Goal: Book appointment/travel/reservation: Book appointment/travel/reservation

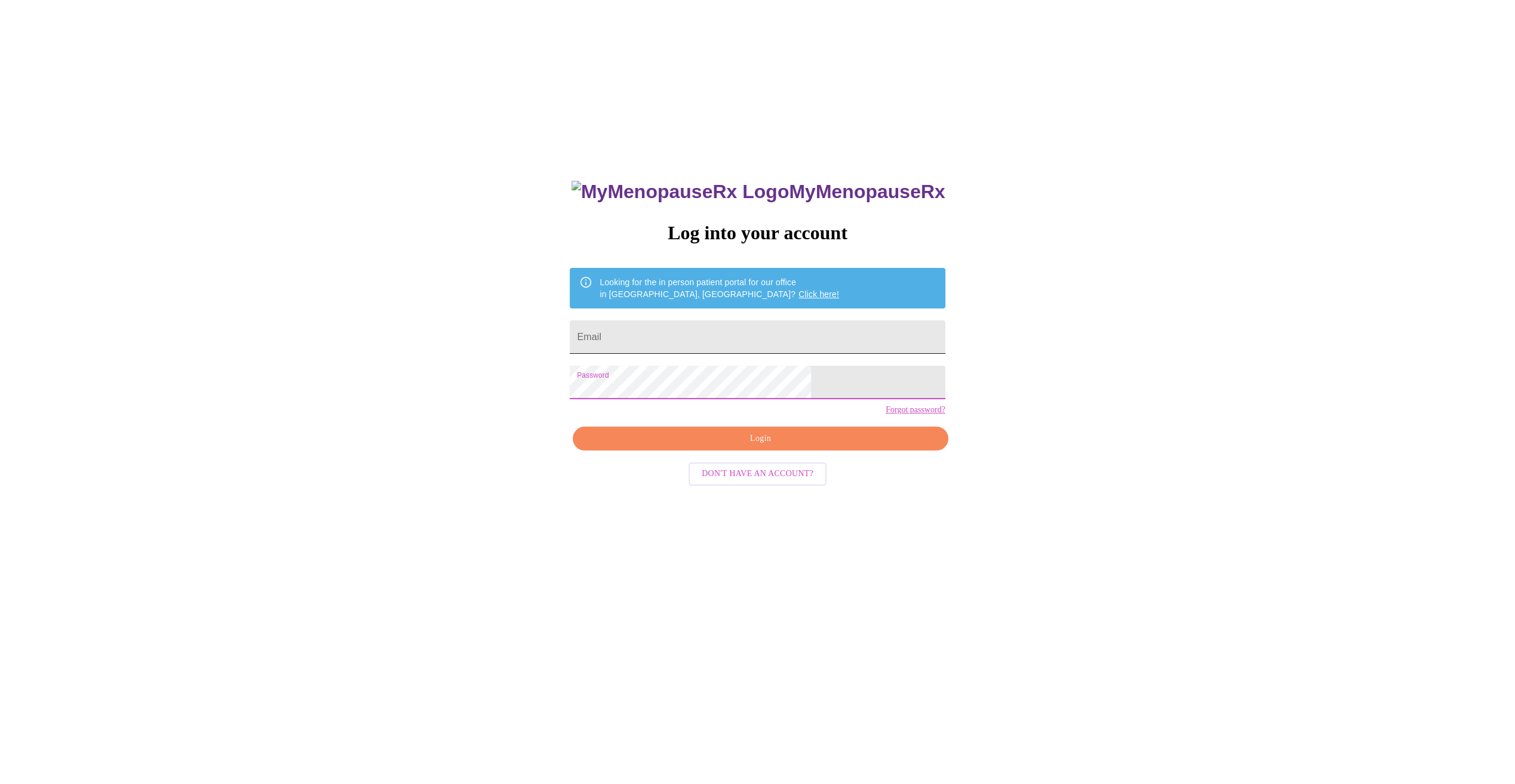
click at [720, 339] on input "Email" at bounding box center [757, 337] width 375 height 33
type input "christy.yates@nm.org"
click at [781, 447] on span "Login" at bounding box center [760, 439] width 347 height 15
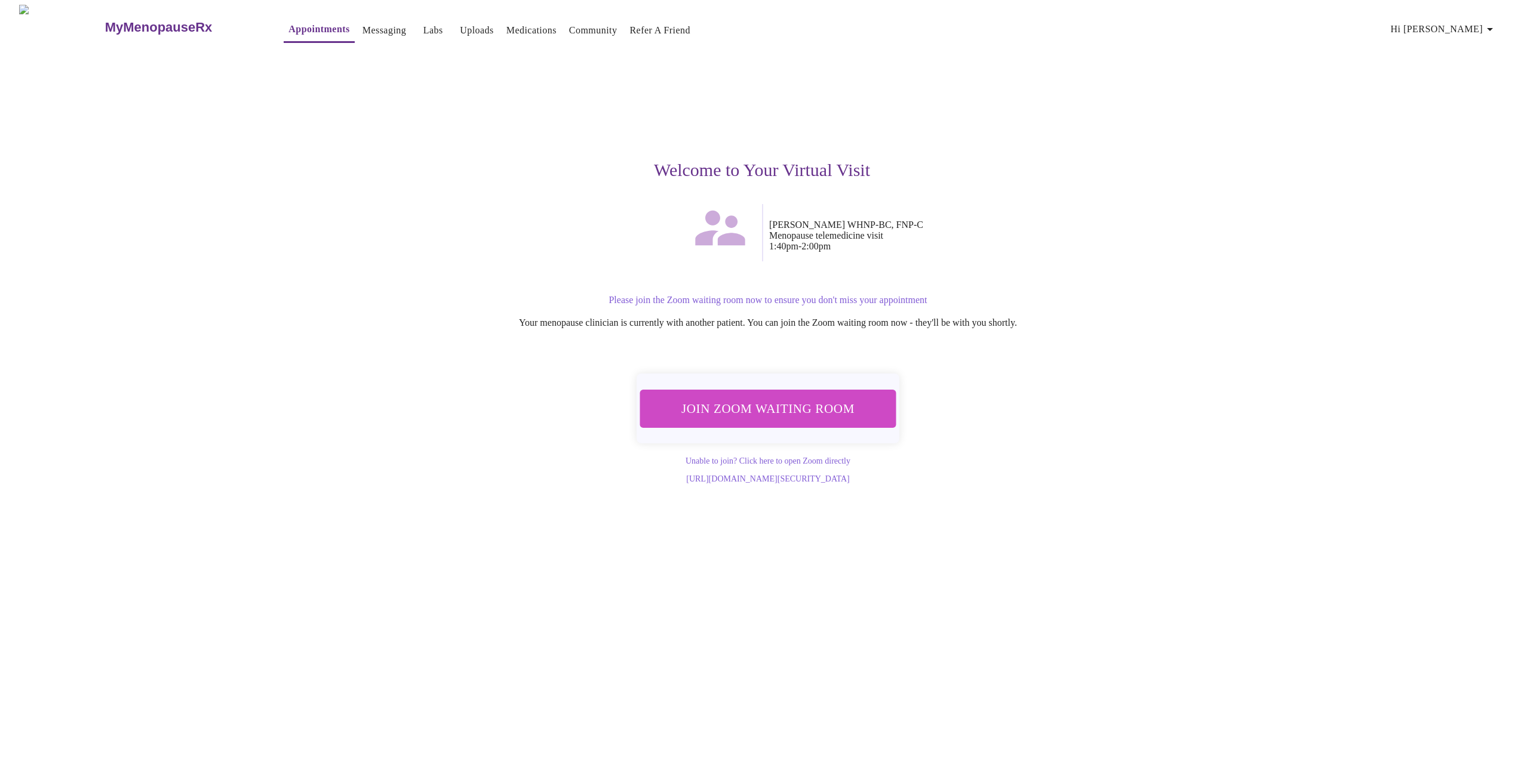
click at [785, 404] on span "Join Zoom Waiting Room" at bounding box center [767, 408] width 226 height 22
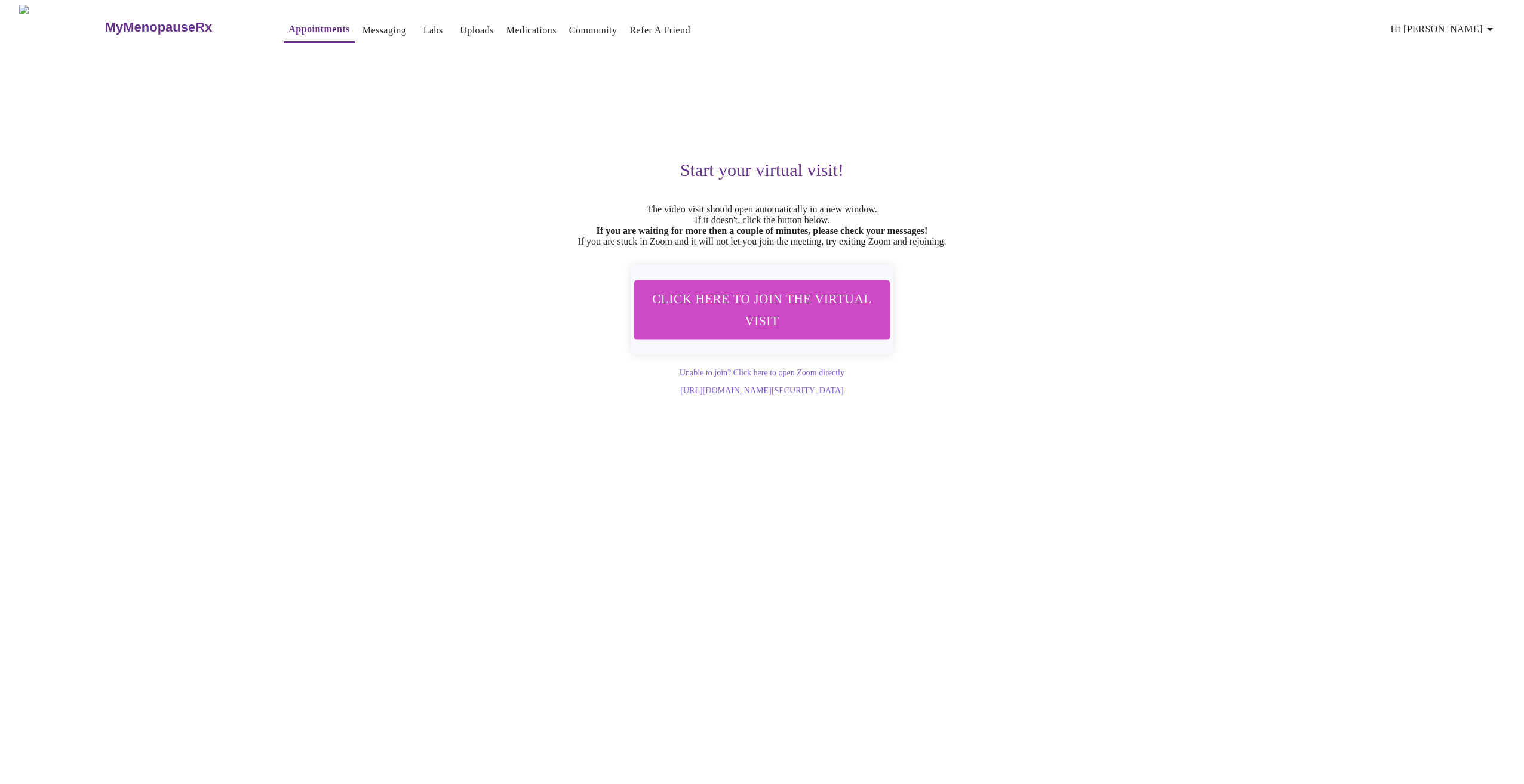
click at [752, 327] on span "Click here to join the virtual visit" at bounding box center [761, 309] width 225 height 44
